Goal: Task Accomplishment & Management: Use online tool/utility

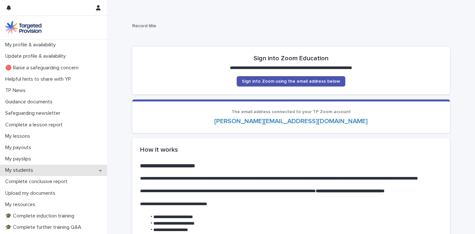
click at [31, 169] on p "My students" at bounding box center [21, 170] width 36 height 6
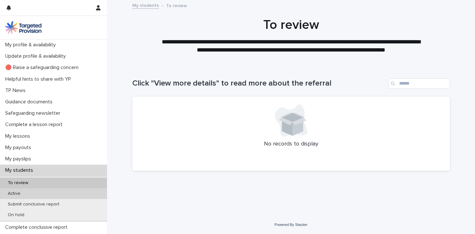
click at [74, 194] on div "Active" at bounding box center [53, 194] width 107 height 11
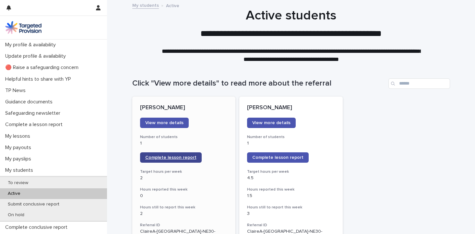
click at [182, 156] on span "Complete lesson report" at bounding box center [170, 157] width 51 height 5
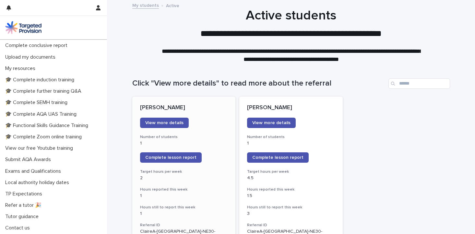
scroll to position [179, 0]
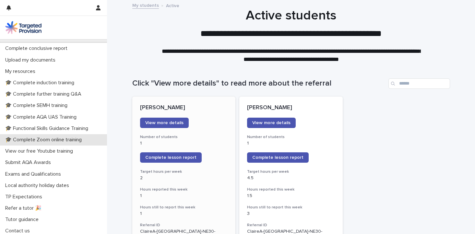
click at [57, 139] on p "🎓 Complete Zoom online training" at bounding box center [45, 140] width 84 height 6
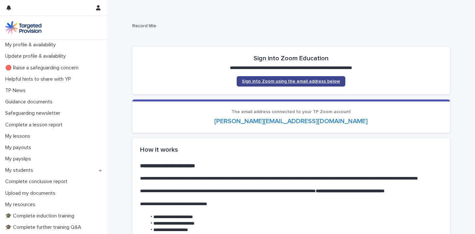
click at [254, 81] on span "Sign into Zoom using the email address below" at bounding box center [291, 81] width 98 height 5
